Goal: Transaction & Acquisition: Purchase product/service

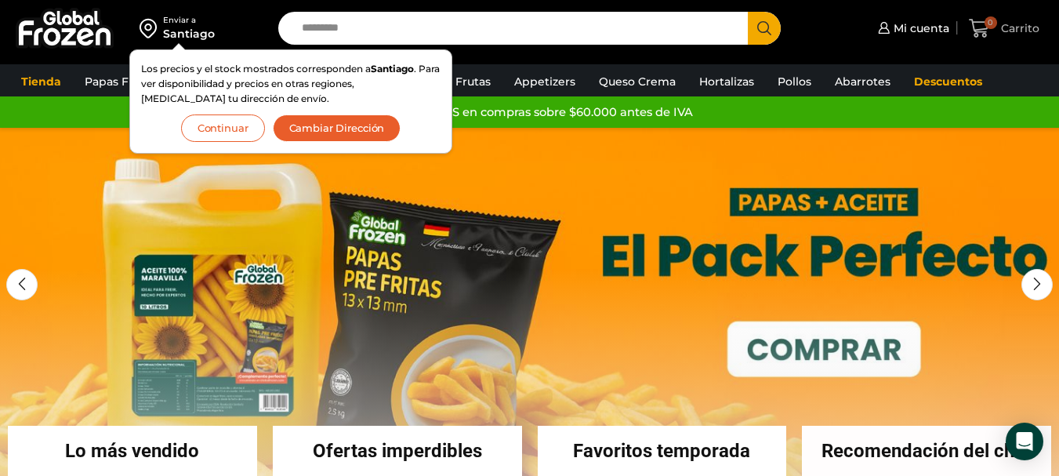
click at [1021, 34] on span "Carrito" at bounding box center [1018, 28] width 42 height 16
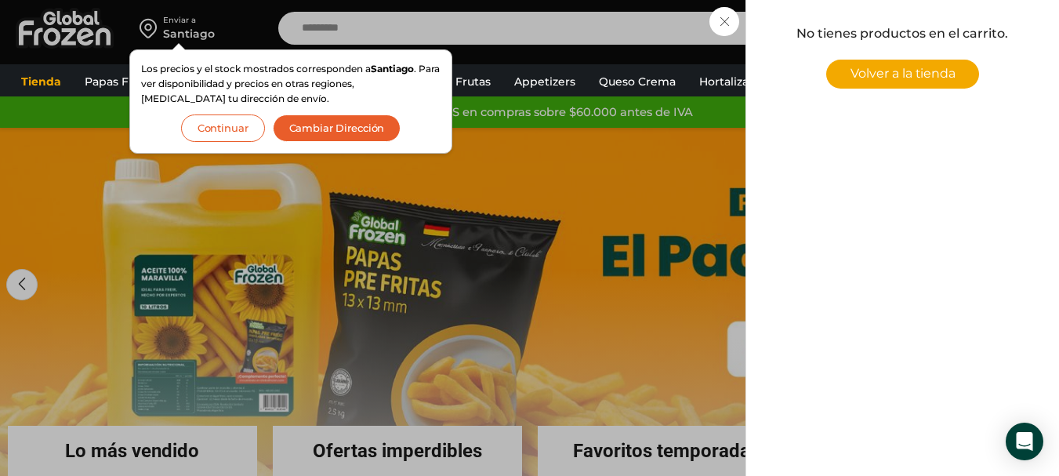
click at [965, 24] on div "0 [GEOGRAPHIC_DATA] 0 0 Shopping Cart No tienes productos en el carrito. Volver…" at bounding box center [1004, 28] width 78 height 37
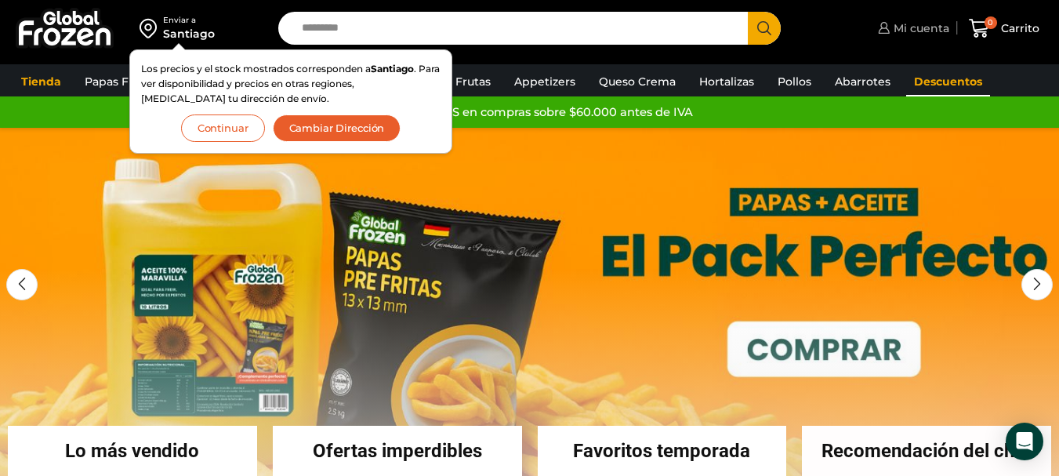
click at [910, 25] on span "Mi cuenta" at bounding box center [919, 28] width 60 height 16
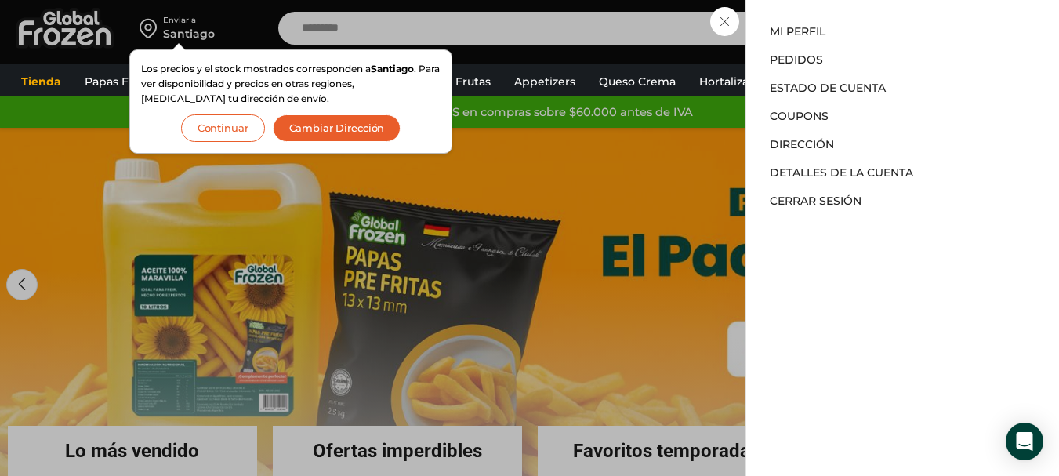
drag, startPoint x: 233, startPoint y: 122, endPoint x: 939, endPoint y: 235, distance: 715.0
click at [233, 123] on button "Continuar" at bounding box center [223, 127] width 84 height 27
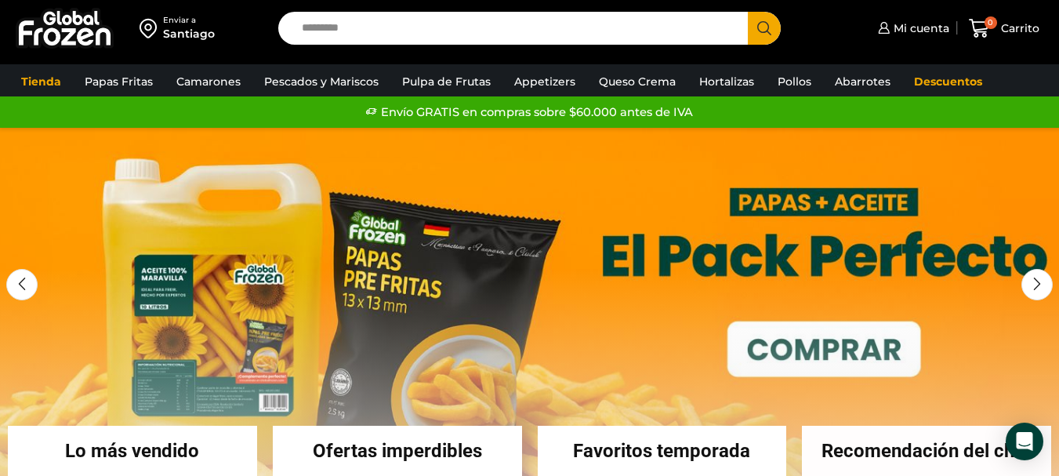
click at [914, 5] on div "Enviar a Santiago Los precios y el stock mostrados corresponden a Santiago . Pa…" at bounding box center [529, 28] width 1051 height 56
click at [911, 19] on link "Mi cuenta" at bounding box center [911, 28] width 75 height 31
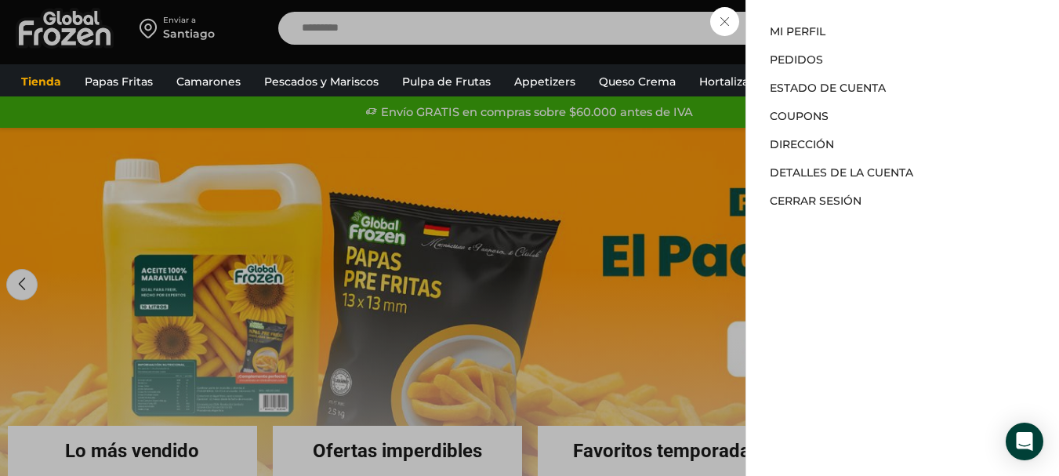
click at [874, 44] on div "Mi cuenta Mi cuenta Mi perfil Pedidos Descargas Estado de Cuenta Coupons Direcc…" at bounding box center [911, 28] width 75 height 31
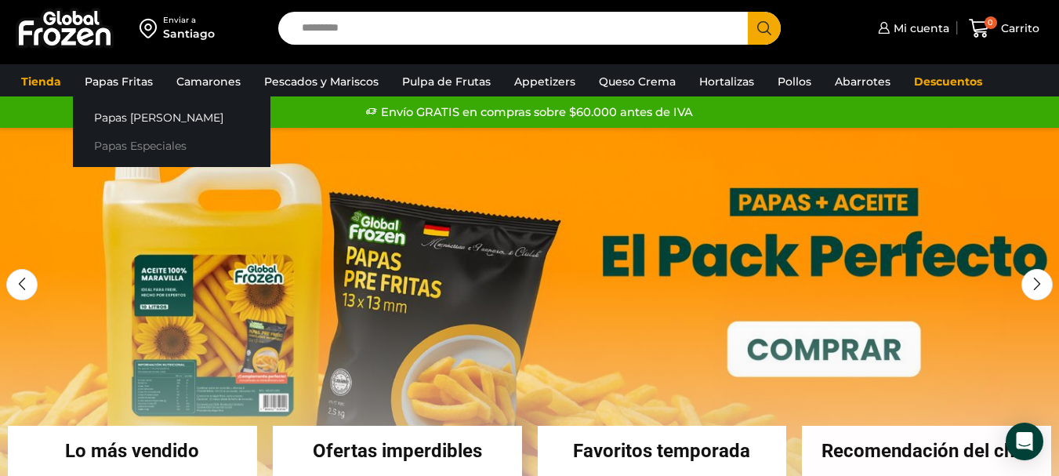
click at [150, 147] on link "Papas Especiales" at bounding box center [171, 146] width 197 height 29
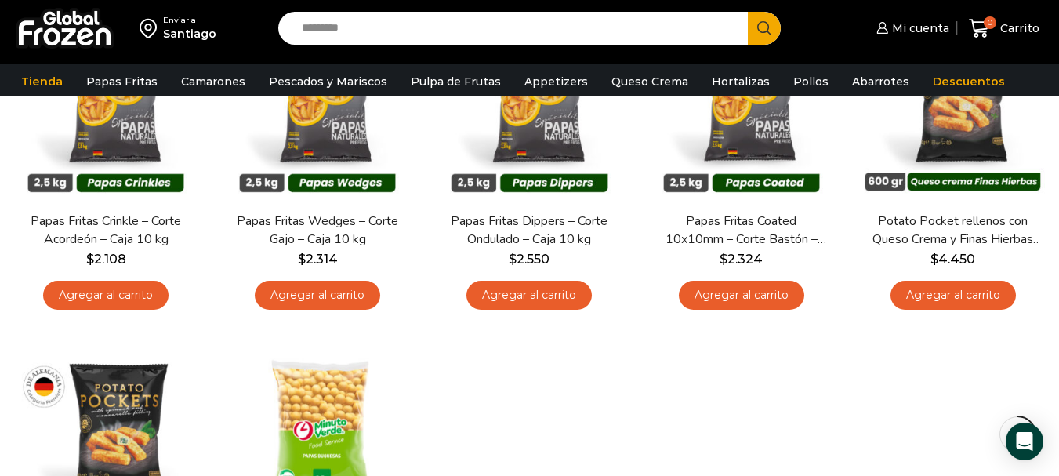
scroll to position [235, 0]
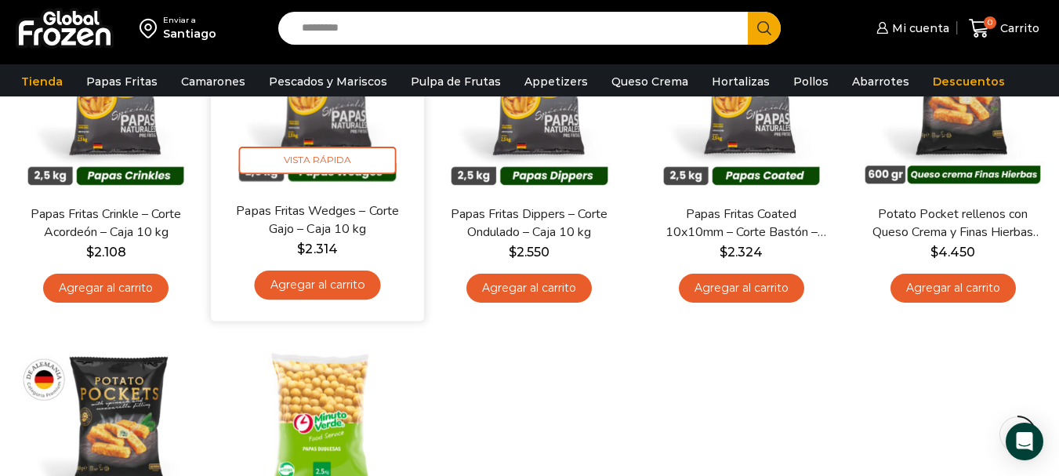
click at [341, 302] on div "Papas Fritas Wedges – Corte Gajo – Caja 10 kg $ 2.314 Agregar al carrito" at bounding box center [318, 254] width 190 height 107
click at [333, 277] on link "Agregar al carrito" at bounding box center [318, 284] width 126 height 29
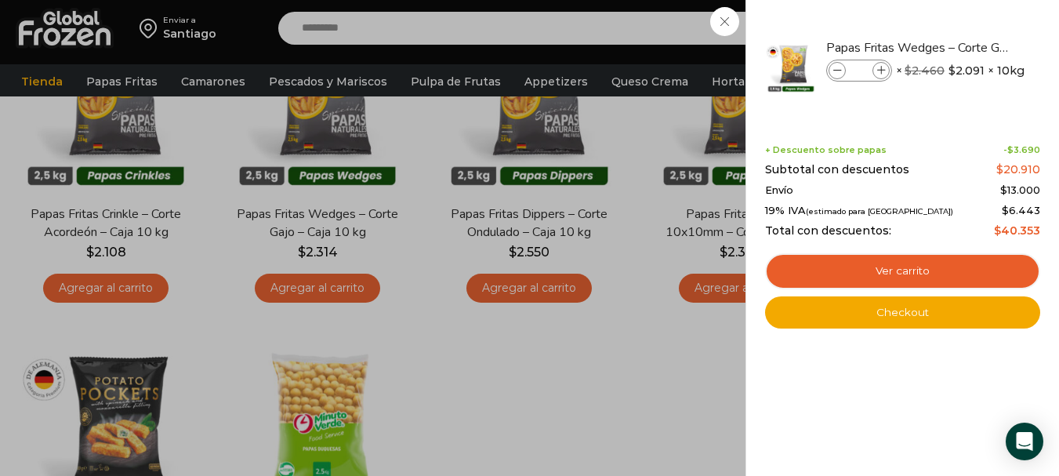
click at [965, 47] on div "1 Carrito 1 1 Shopping Cart *" at bounding box center [1004, 28] width 78 height 37
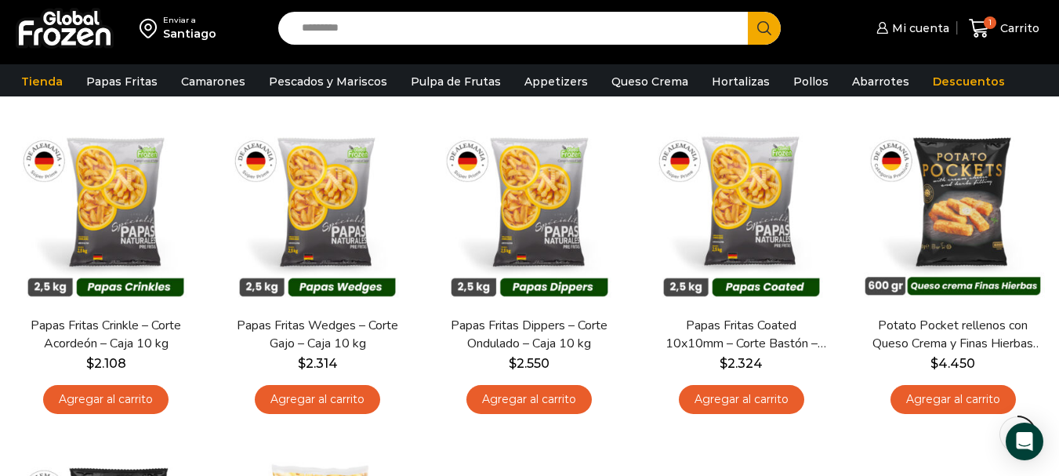
scroll to position [0, 0]
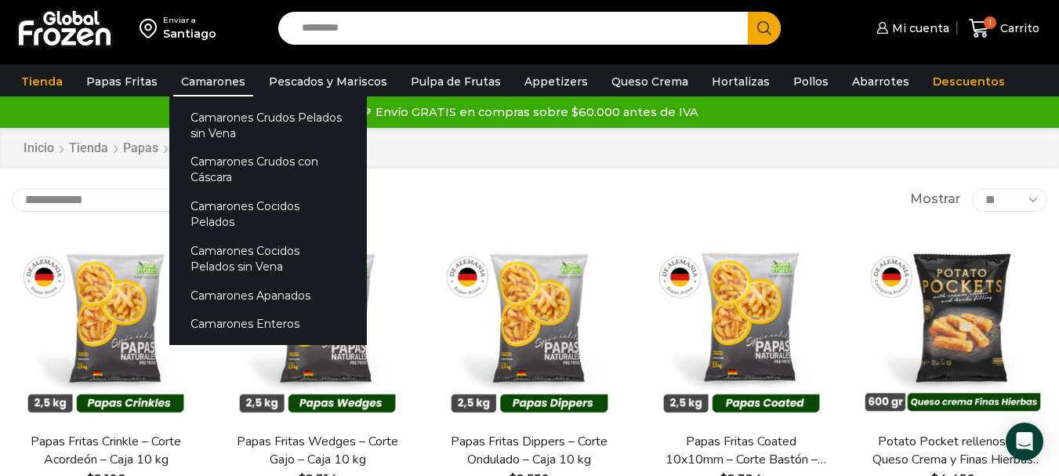
drag, startPoint x: 200, startPoint y: 90, endPoint x: 206, endPoint y: 83, distance: 9.4
click at [200, 89] on link "Camarones" at bounding box center [213, 82] width 80 height 30
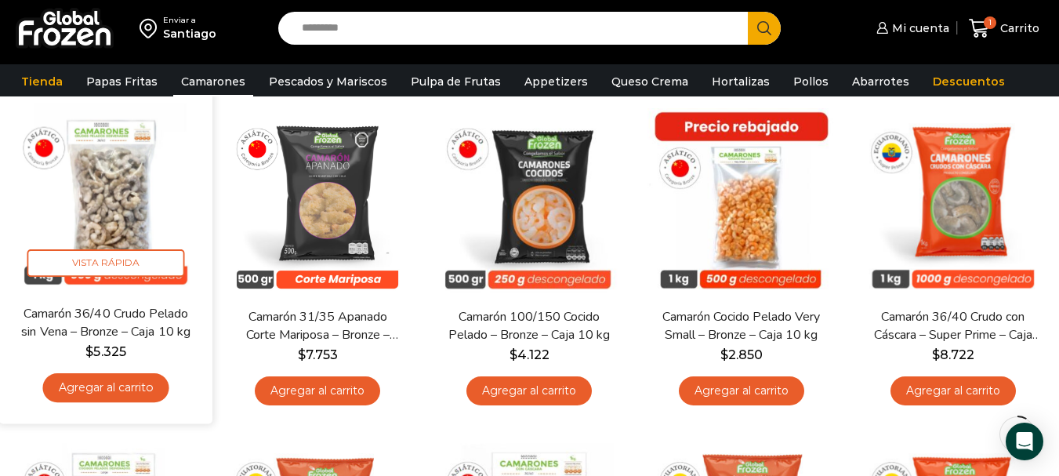
scroll to position [157, 0]
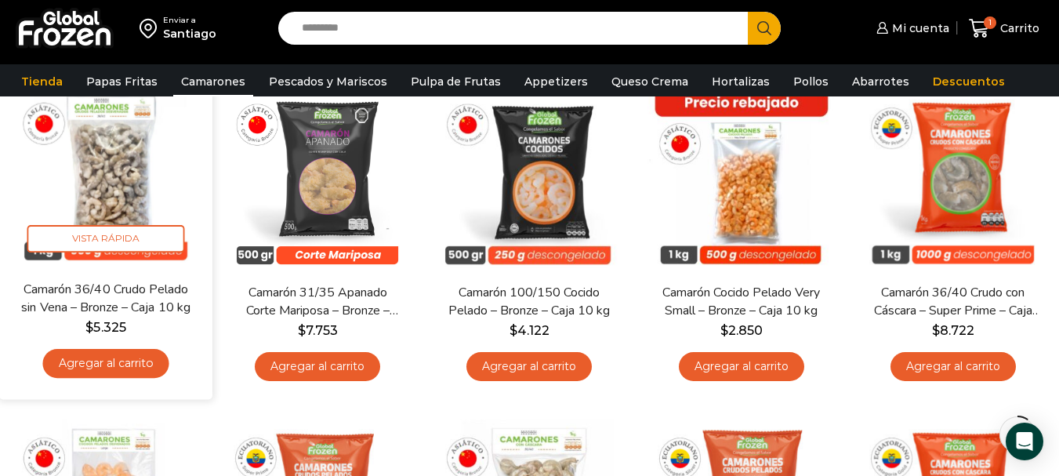
click at [153, 370] on link "Agregar al carrito" at bounding box center [106, 363] width 126 height 29
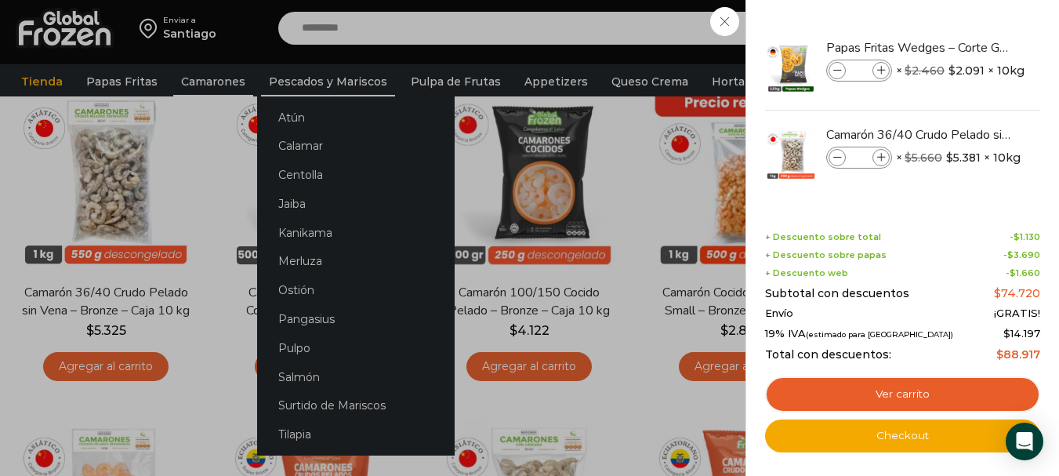
click at [965, 47] on div "2 Carrito 2 2 Shopping Cart *" at bounding box center [1004, 28] width 78 height 37
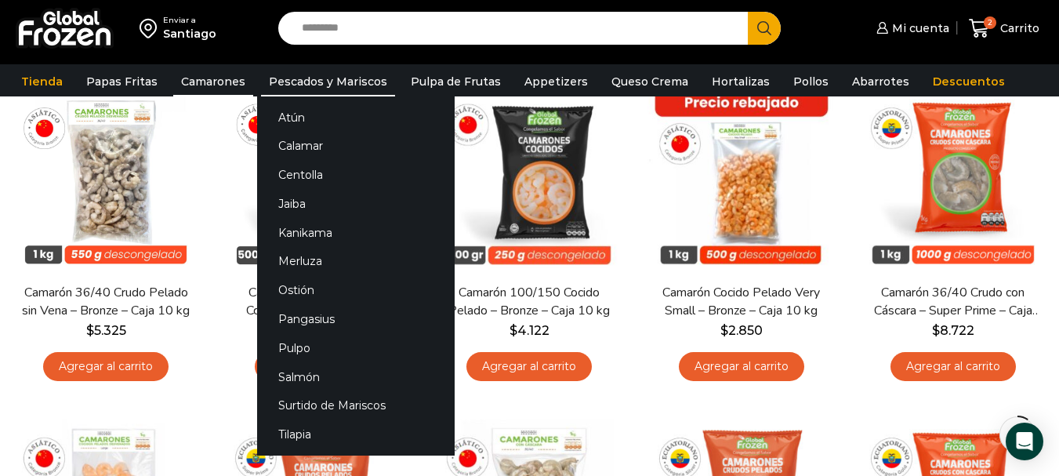
click at [292, 78] on link "Pescados y Mariscos" at bounding box center [328, 82] width 134 height 30
click at [300, 111] on link "Atún" at bounding box center [355, 117] width 197 height 29
click at [279, 114] on link "Atún" at bounding box center [355, 117] width 197 height 29
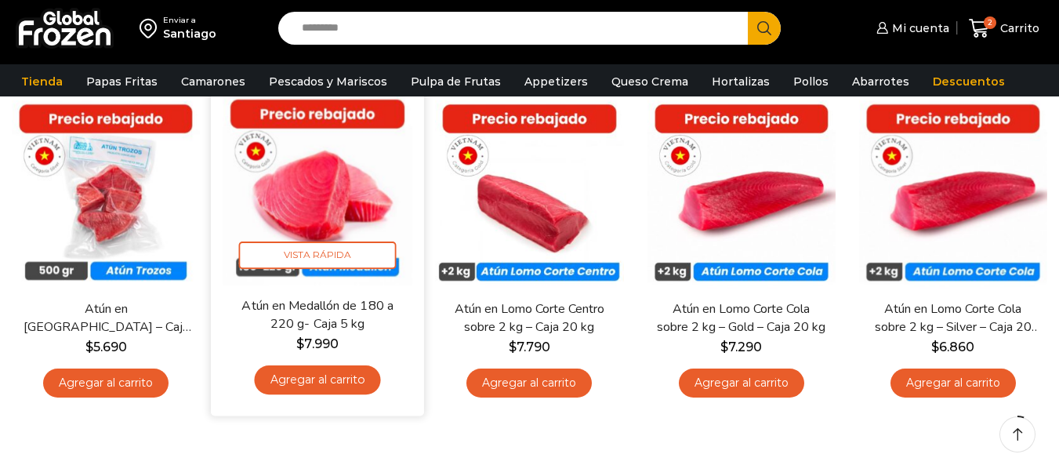
scroll to position [157, 0]
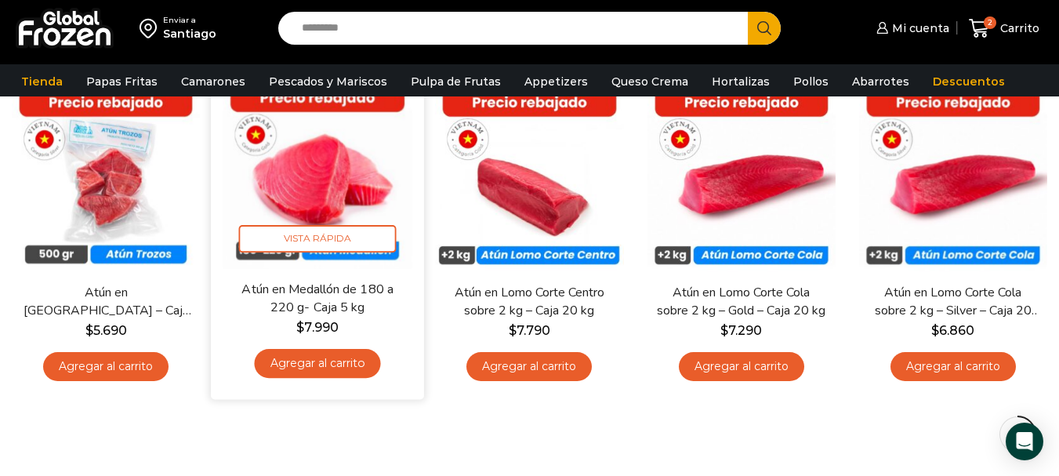
click at [338, 364] on link "Agregar al carrito" at bounding box center [318, 363] width 126 height 29
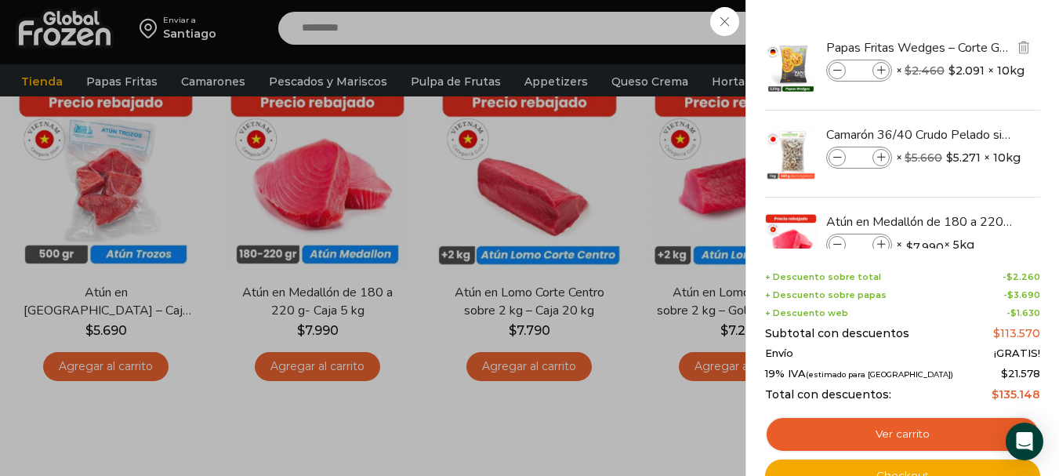
click at [888, 63] on div "Papas Fritas Wedges – Corte Gajo - Caja 10 kg cantidad *" at bounding box center [859, 71] width 66 height 22
click at [883, 71] on icon at bounding box center [881, 71] width 9 height 9
type input "*"
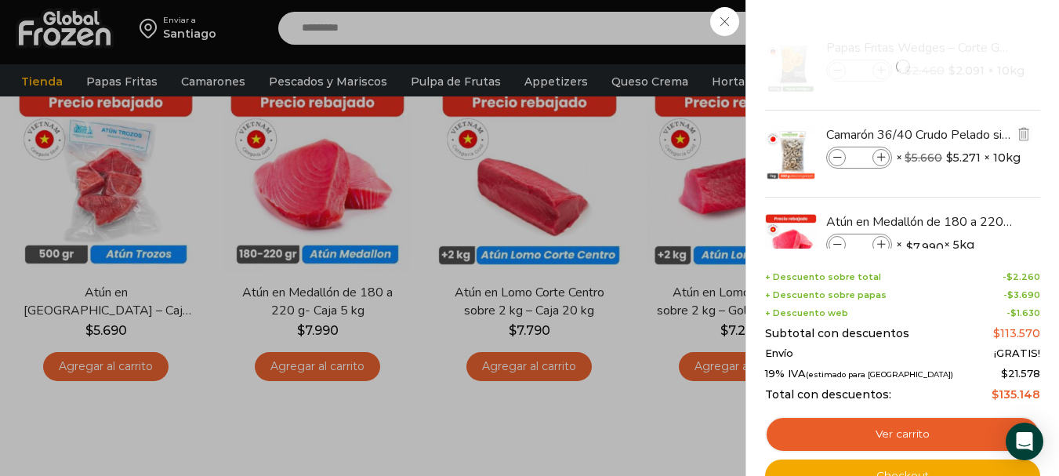
click at [882, 156] on icon at bounding box center [881, 158] width 9 height 9
type input "*"
click at [883, 237] on span at bounding box center [880, 244] width 17 height 17
type input "*"
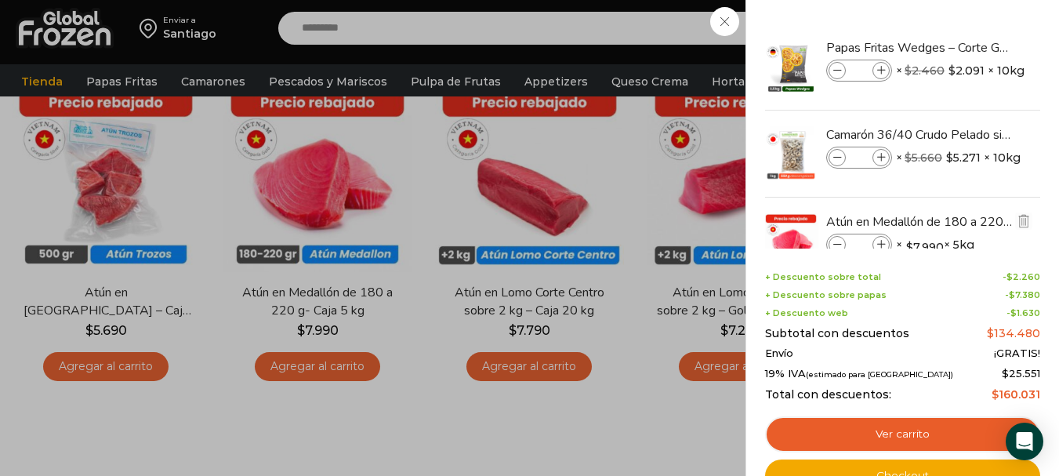
click at [871, 241] on div "Atún en Medallón de 180 a 220 g- Caja 5 kg cantidad *" at bounding box center [859, 245] width 66 height 22
click at [889, 244] on span at bounding box center [880, 244] width 17 height 17
type input "*"
click at [882, 245] on icon at bounding box center [881, 245] width 9 height 9
type input "*"
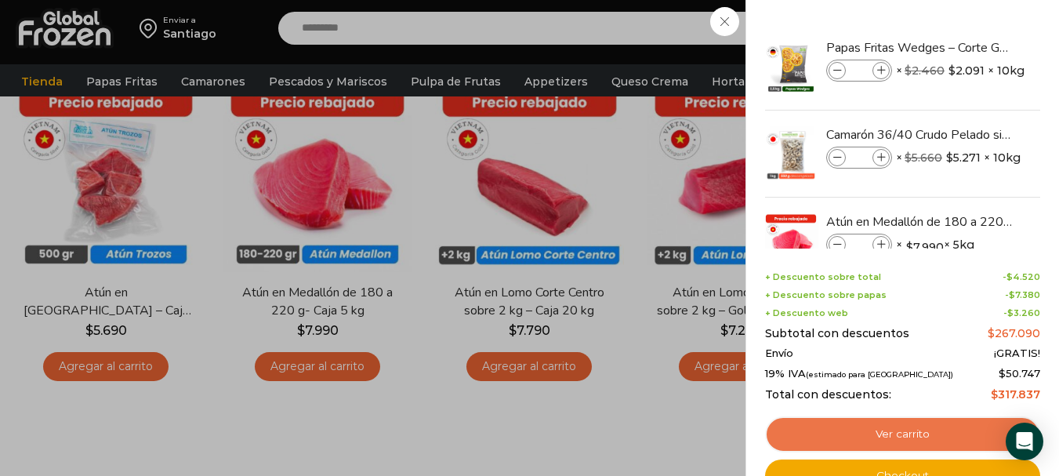
click at [962, 433] on link "Ver carrito" at bounding box center [902, 434] width 275 height 36
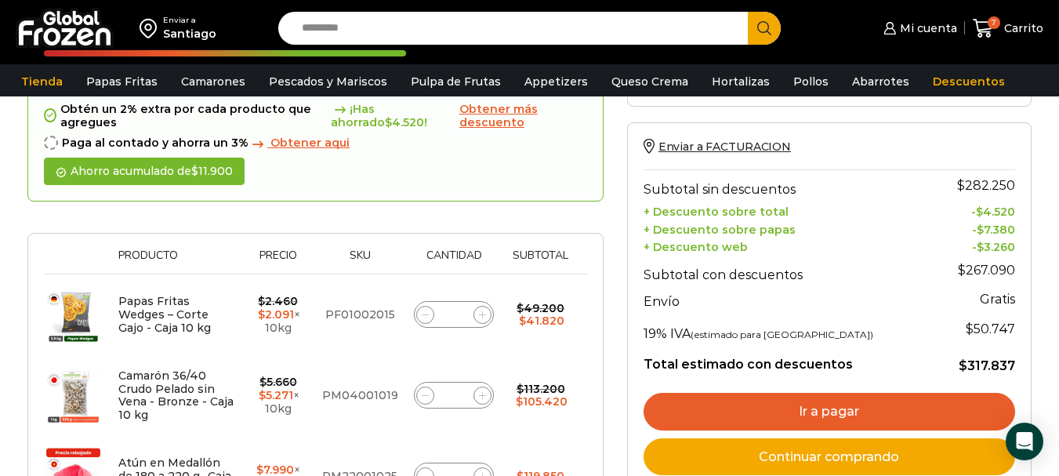
click at [875, 413] on link "Ir a pagar" at bounding box center [828, 412] width 371 height 38
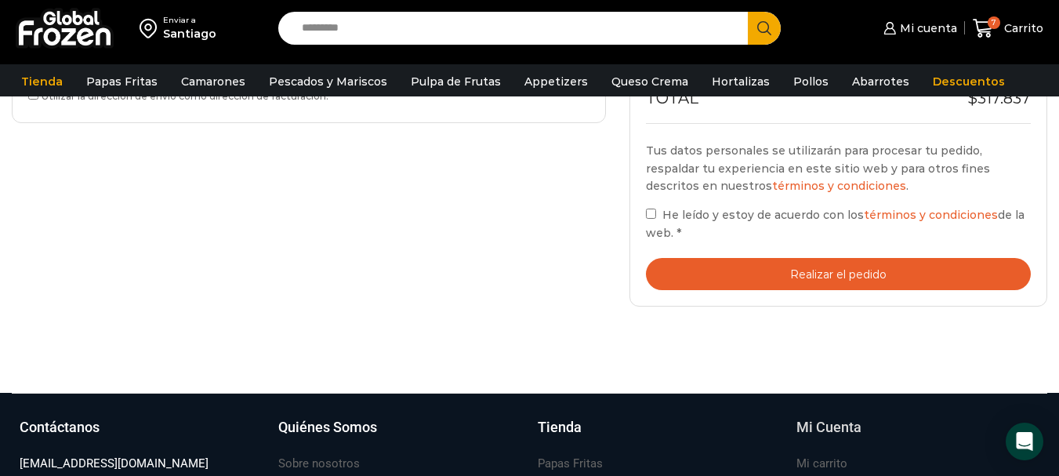
scroll to position [705, 0]
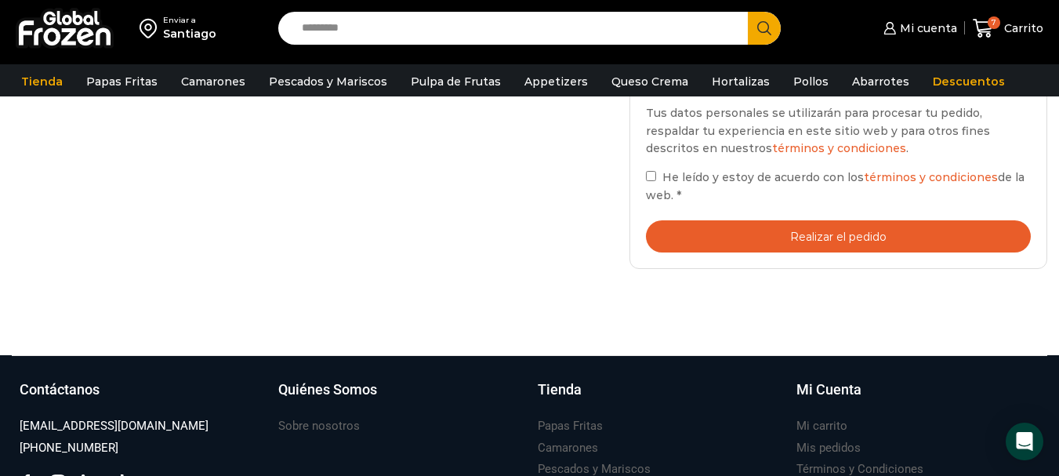
click at [878, 238] on button "Realizar el pedido" at bounding box center [838, 236] width 385 height 32
click at [649, 170] on label "He leído y estoy de acuerdo con los términos y condiciones de la web. *" at bounding box center [838, 186] width 385 height 36
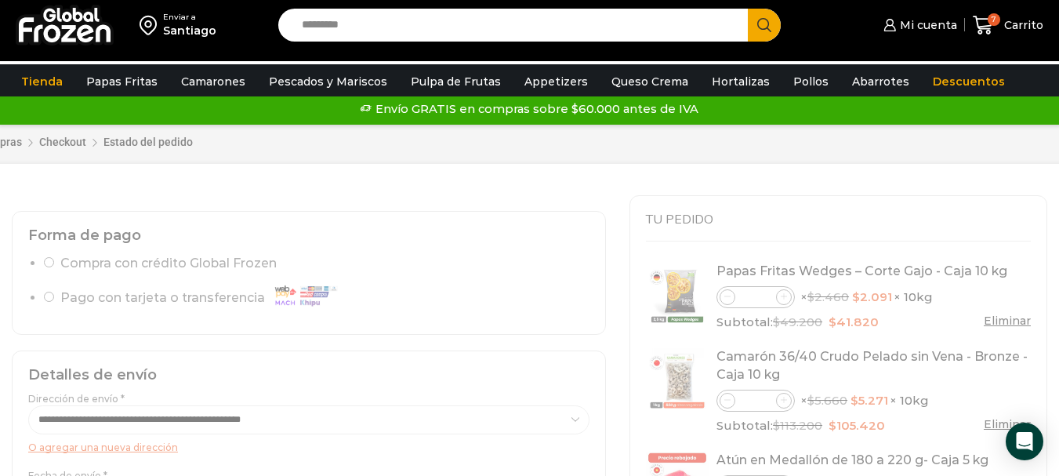
scroll to position [0, 0]
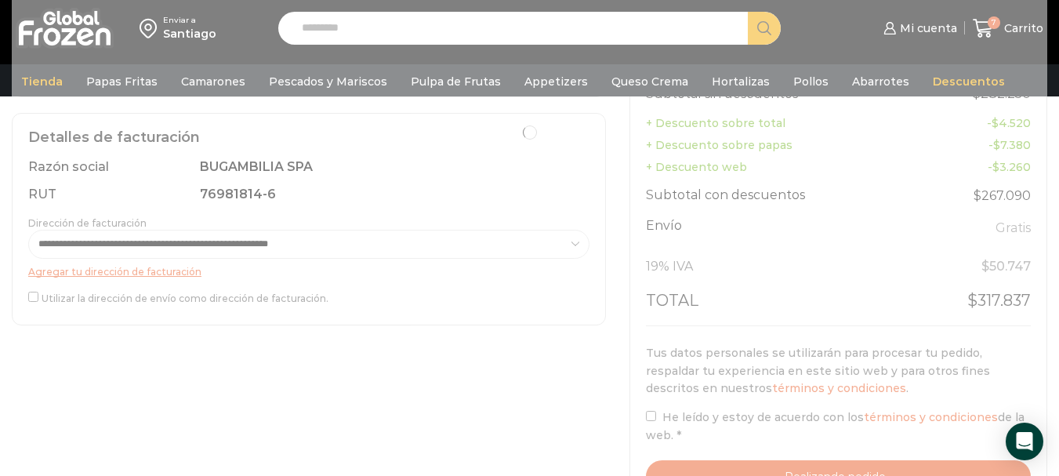
scroll to position [470, 0]
